Goal: Information Seeking & Learning: Learn about a topic

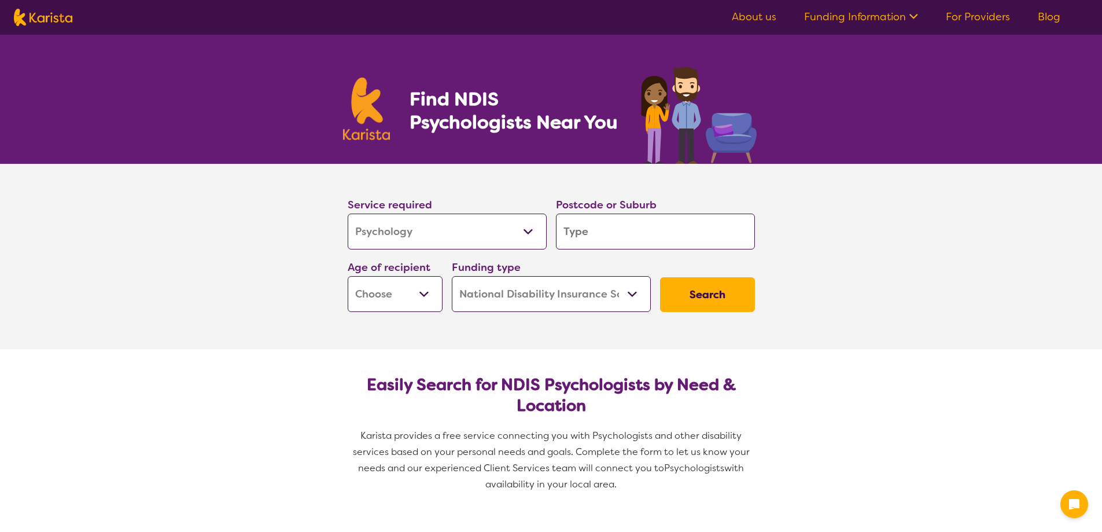
select select "Psychology"
select select "NDIS"
select select "Psychology"
select select "NDIS"
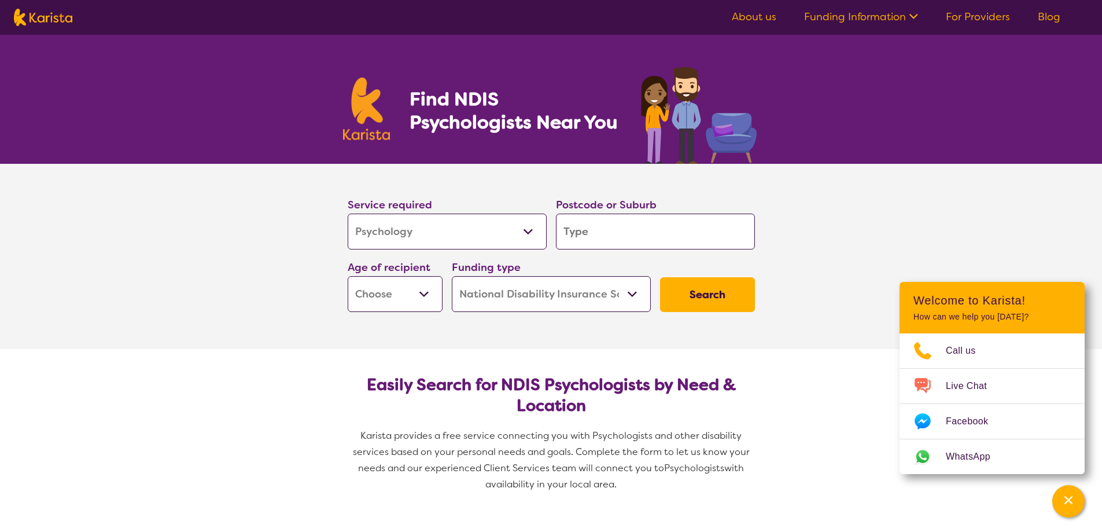
click at [597, 237] on input "search" at bounding box center [655, 232] width 199 height 36
click at [580, 234] on input "search" at bounding box center [655, 232] width 199 height 36
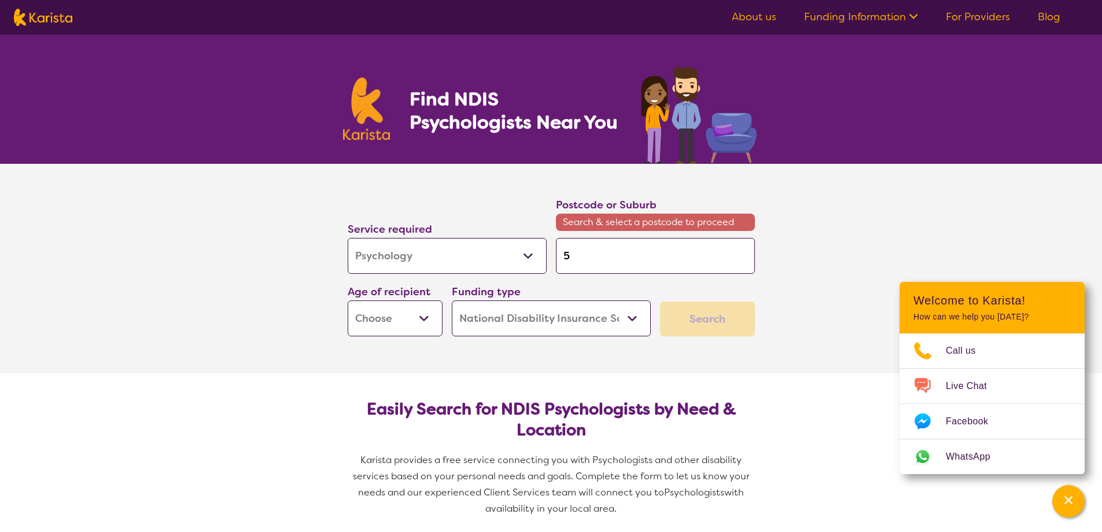
type input "5"
type input "51"
type input "516"
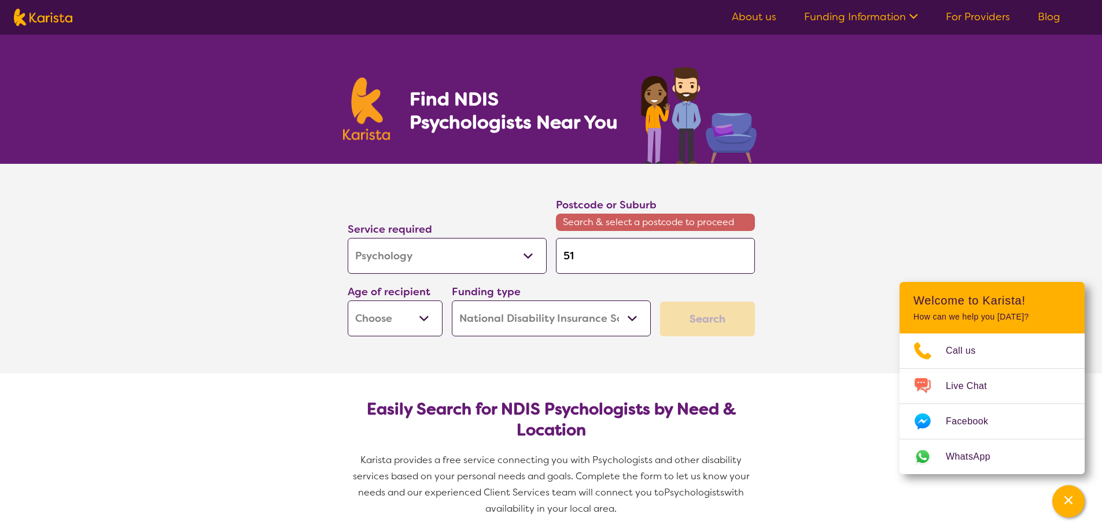
type input "516"
type input "5169"
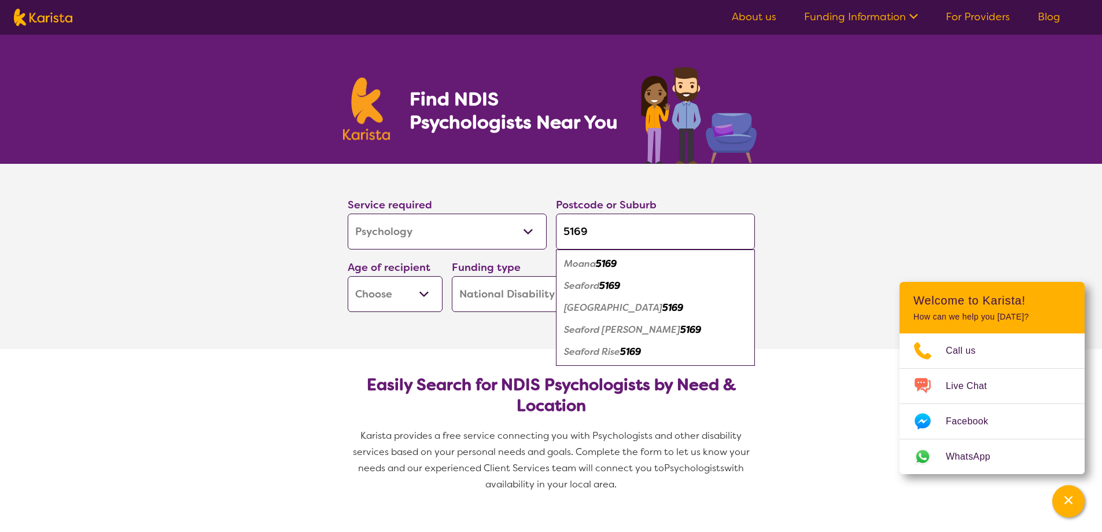
type input "5169"
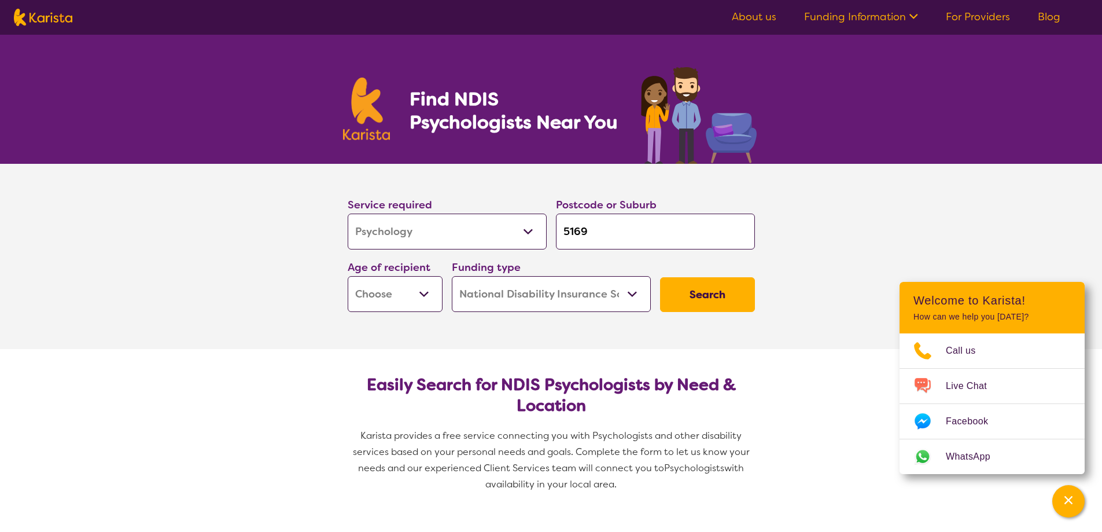
click at [422, 295] on select "Early Childhood - 0 to 9 Child - 10 to 11 Adolescent - 12 to 17 Adult - 18 to 6…" at bounding box center [395, 294] width 95 height 36
select select "EC"
click at [348, 276] on select "Early Childhood - 0 to 9 Child - 10 to 11 Adolescent - 12 to 17 Adult - 18 to 6…" at bounding box center [395, 294] width 95 height 36
select select "EC"
click at [520, 289] on select "Home Care Package (HCP) National Disability Insurance Scheme (NDIS) I don't know" at bounding box center [551, 294] width 199 height 36
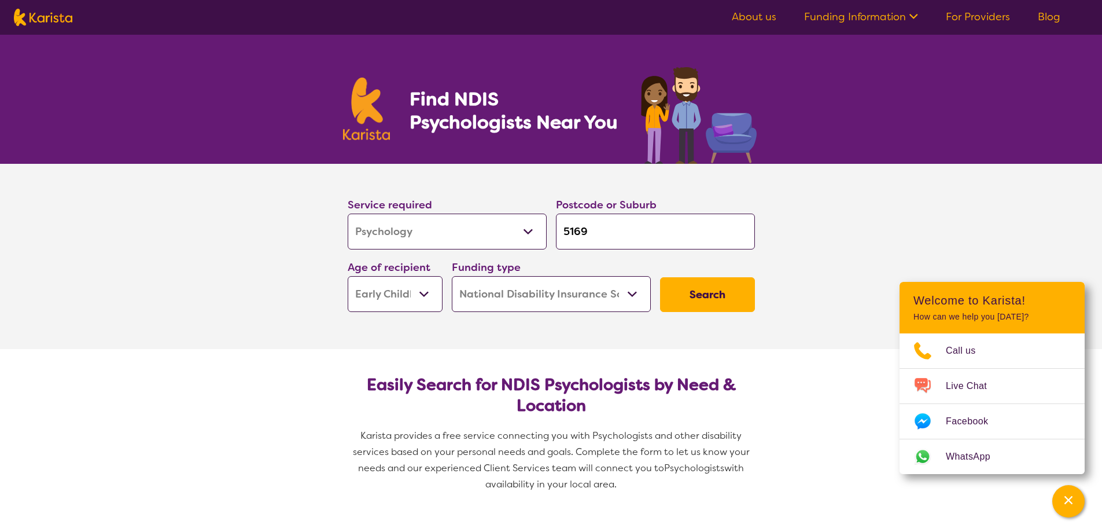
click at [520, 289] on select "Home Care Package (HCP) National Disability Insurance Scheme (NDIS) I don't know" at bounding box center [551, 294] width 199 height 36
